Goal: Task Accomplishment & Management: Complete application form

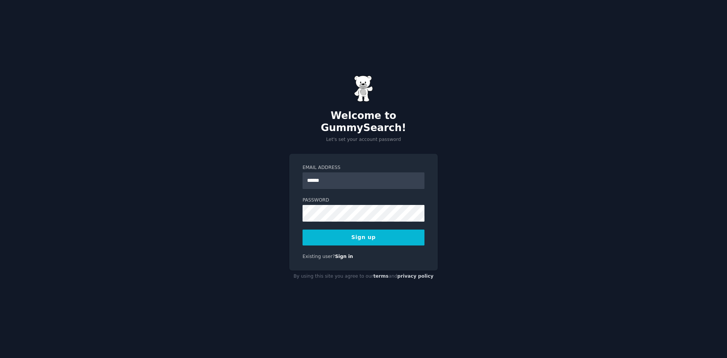
type input "**********"
click at [343, 229] on button "Sign up" at bounding box center [363, 237] width 122 height 16
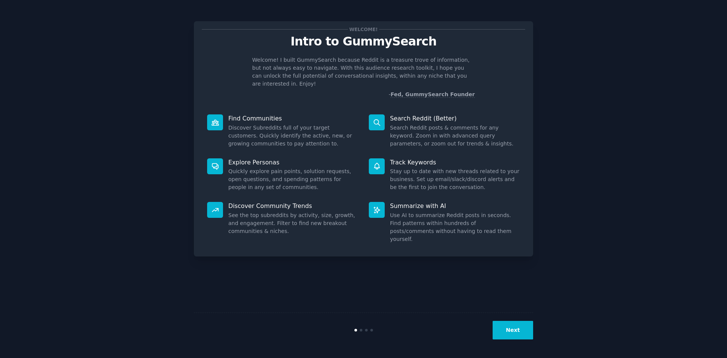
click at [522, 328] on button "Next" at bounding box center [512, 330] width 40 height 19
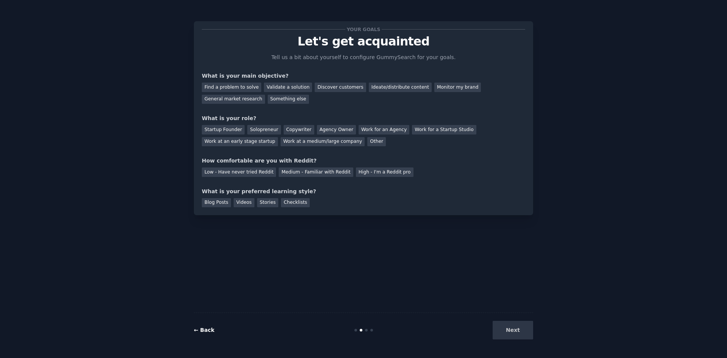
click at [196, 330] on link "← Back" at bounding box center [204, 330] width 20 height 6
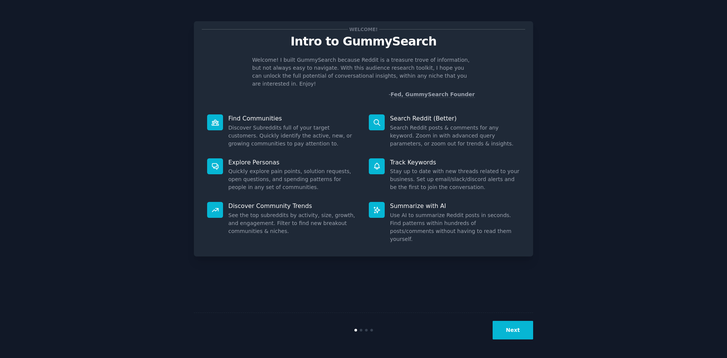
click at [521, 330] on button "Next" at bounding box center [512, 330] width 40 height 19
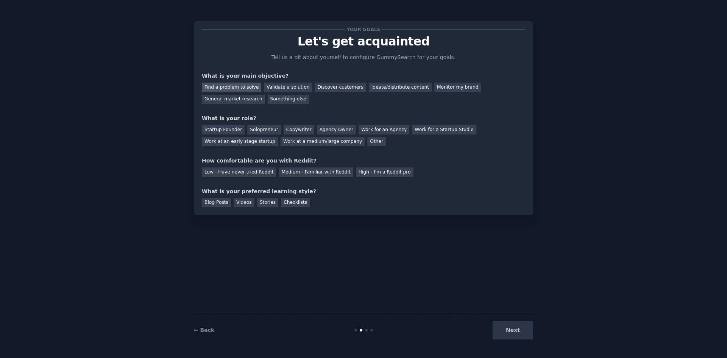
click at [225, 86] on div "Find a problem to solve" at bounding box center [231, 86] width 59 height 9
click at [284, 87] on div "Validate a solution" at bounding box center [288, 86] width 48 height 9
click at [234, 85] on div "Find a problem to solve" at bounding box center [231, 86] width 59 height 9
click at [215, 130] on div "Startup Founder" at bounding box center [223, 129] width 43 height 9
click at [295, 175] on div "Medium - Familiar with Reddit" at bounding box center [316, 171] width 74 height 9
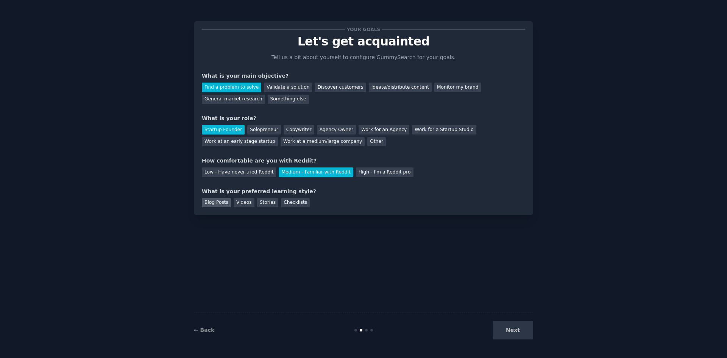
click at [215, 202] on div "Blog Posts" at bounding box center [216, 202] width 29 height 9
click at [291, 203] on div "Checklists" at bounding box center [295, 202] width 29 height 9
click at [515, 334] on button "Next" at bounding box center [512, 330] width 40 height 19
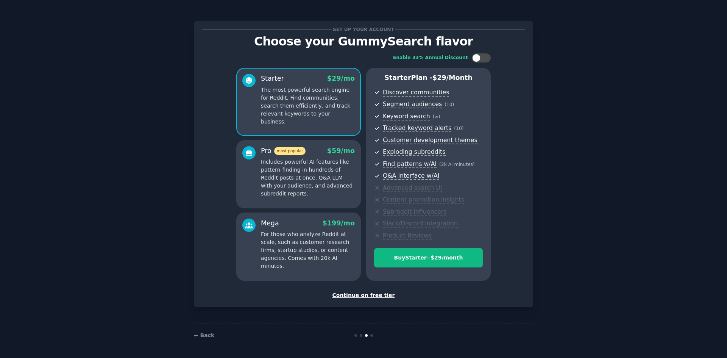
click at [354, 296] on div "Continue on free tier" at bounding box center [363, 295] width 323 height 8
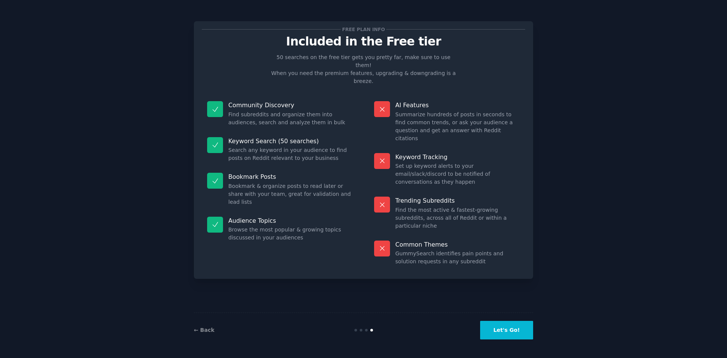
click at [354, 296] on div "Free plan info Included in the Free tier 50 searches on the free tier gets you …" at bounding box center [363, 179] width 339 height 336
click at [510, 331] on button "Let's Go!" at bounding box center [506, 330] width 53 height 19
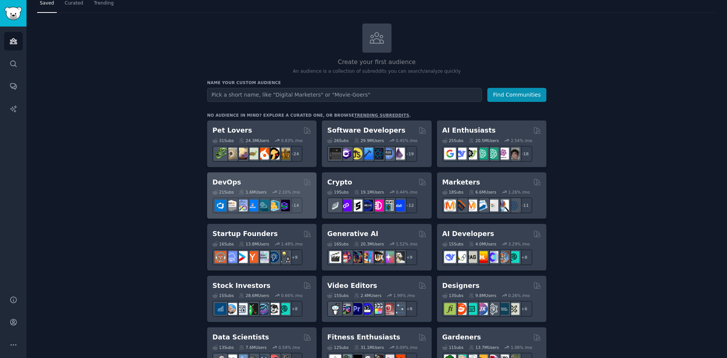
scroll to position [38, 0]
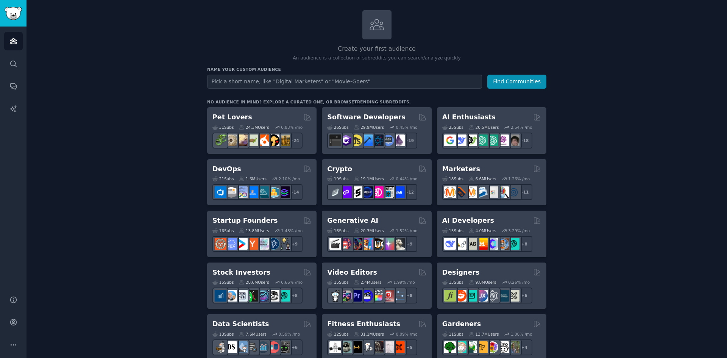
click at [356, 102] on link "trending subreddits" at bounding box center [381, 102] width 55 height 5
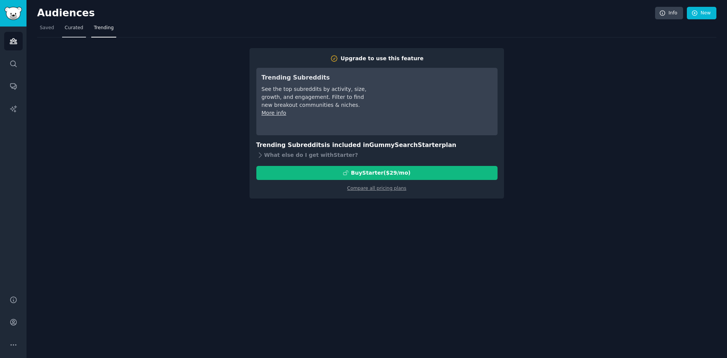
click at [74, 29] on span "Curated" at bounding box center [74, 28] width 19 height 7
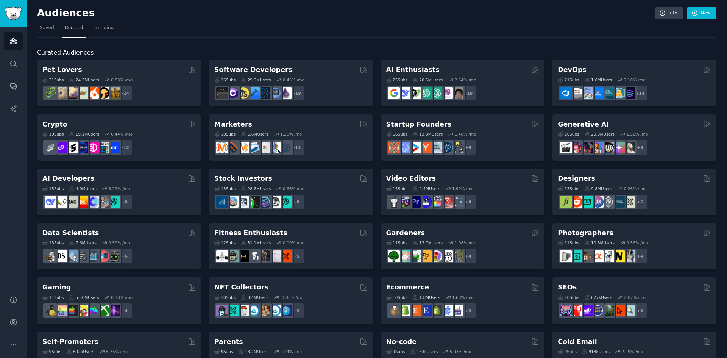
scroll to position [38, 0]
